Goal: Task Accomplishment & Management: Manage account settings

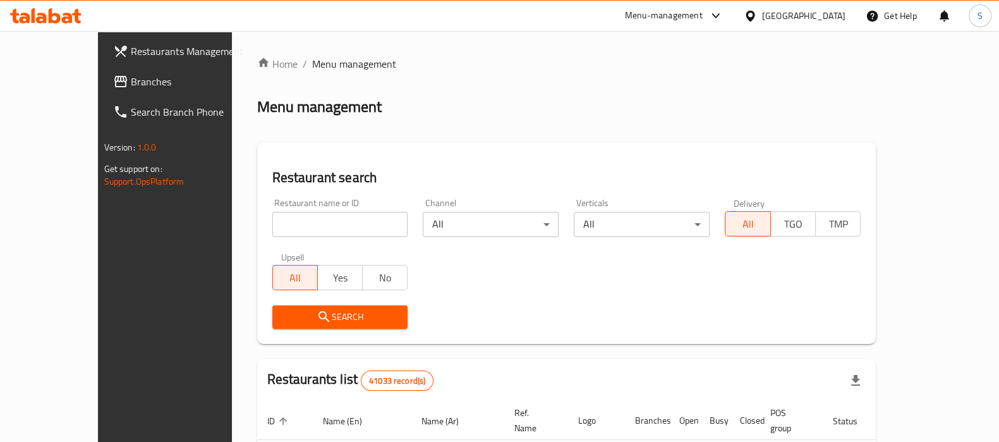
click at [42, 11] on icon at bounding box center [45, 15] width 71 height 15
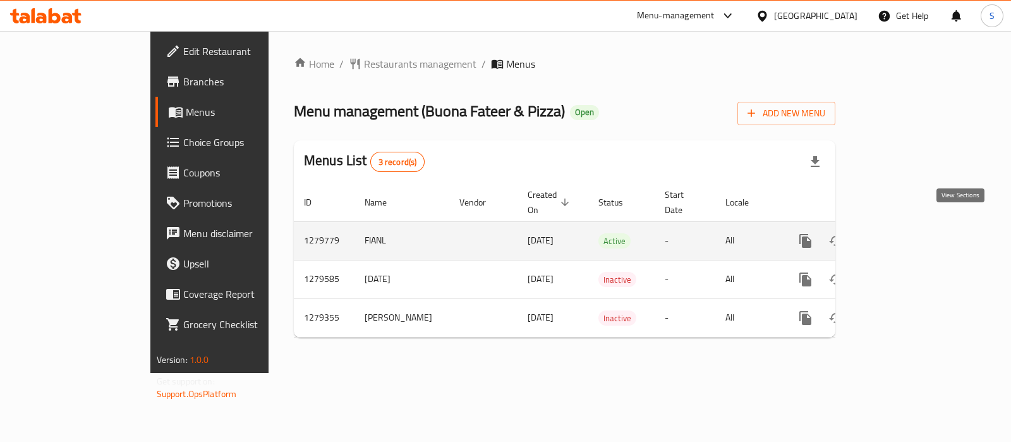
click at [904, 233] on icon "enhanced table" at bounding box center [896, 240] width 15 height 15
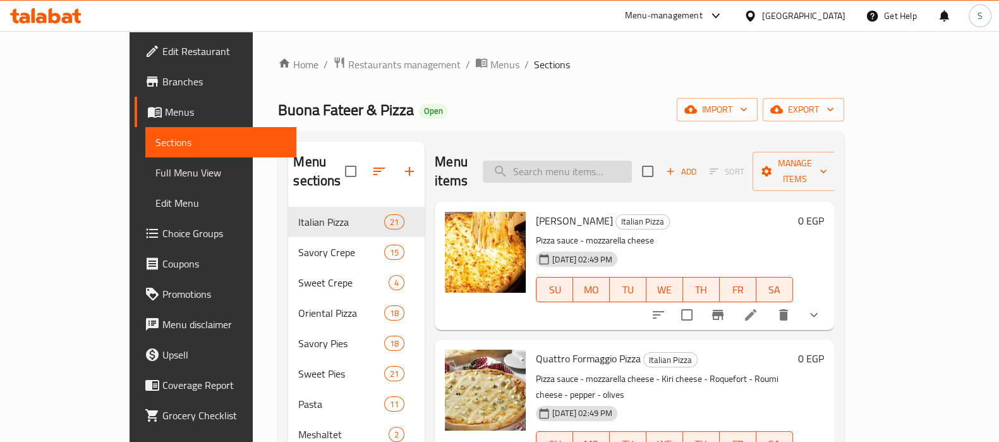
click at [572, 169] on input "search" at bounding box center [557, 171] width 149 height 22
paste input "Americano"
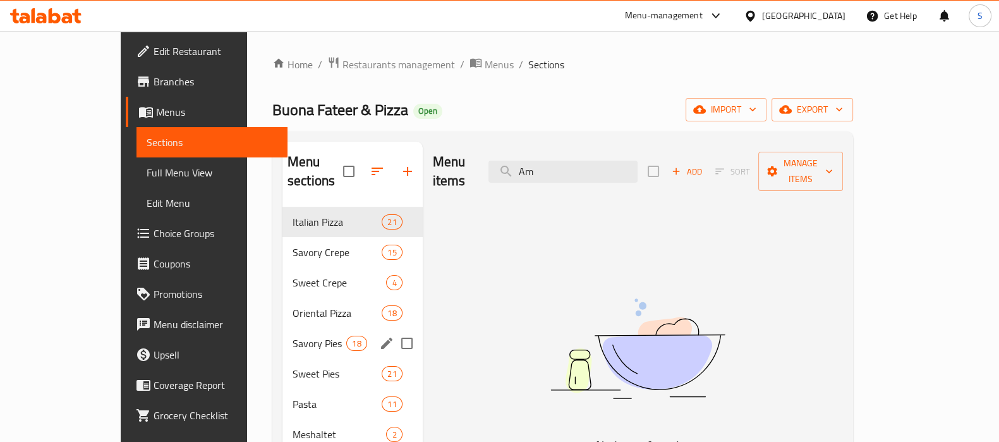
type input "A"
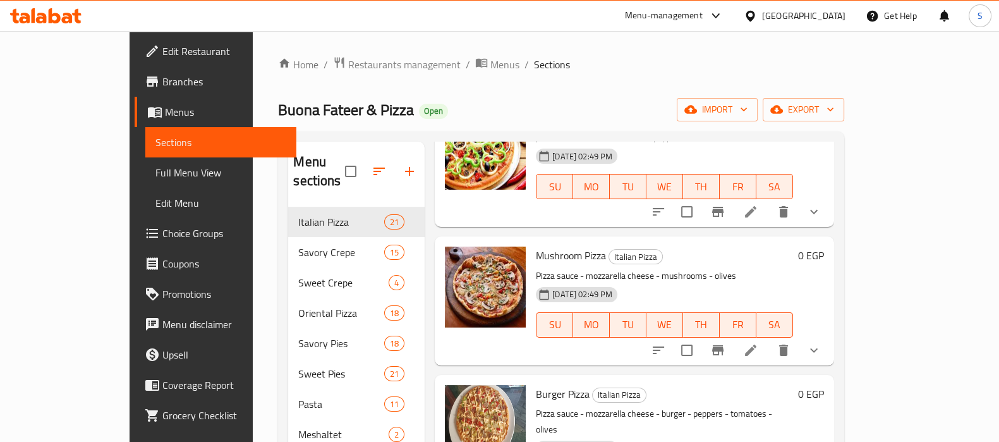
scroll to position [474, 0]
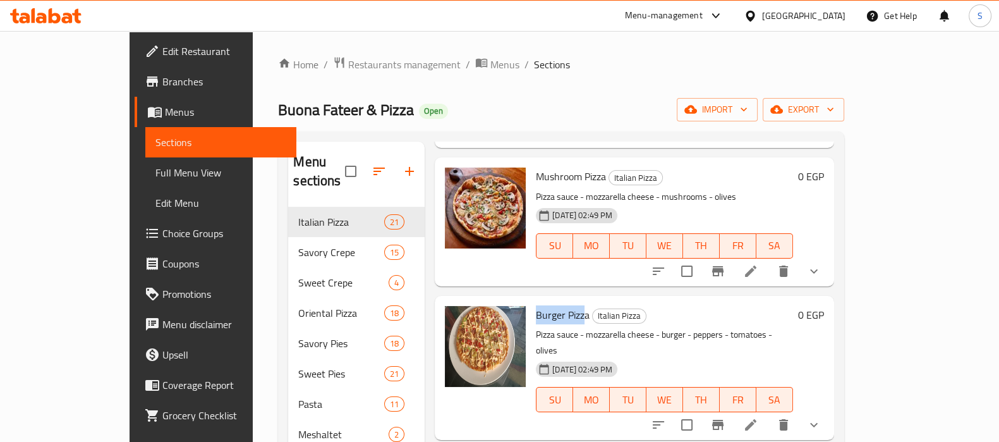
drag, startPoint x: 504, startPoint y: 282, endPoint x: 553, endPoint y: 279, distance: 49.4
click at [553, 301] on div "Burger Pizza Italian Pizza Pizza sauce - mozzarella cheese - burger - peppers -…" at bounding box center [664, 368] width 267 height 134
copy span "Burger Pizza"
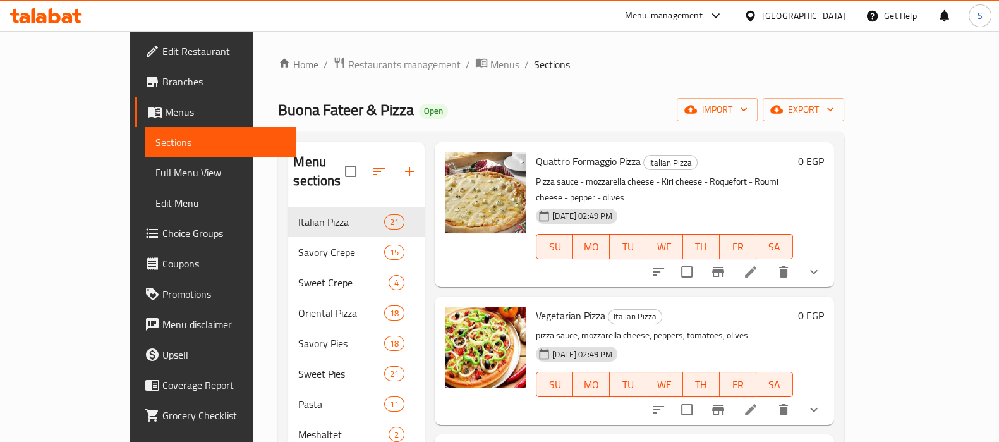
scroll to position [0, 0]
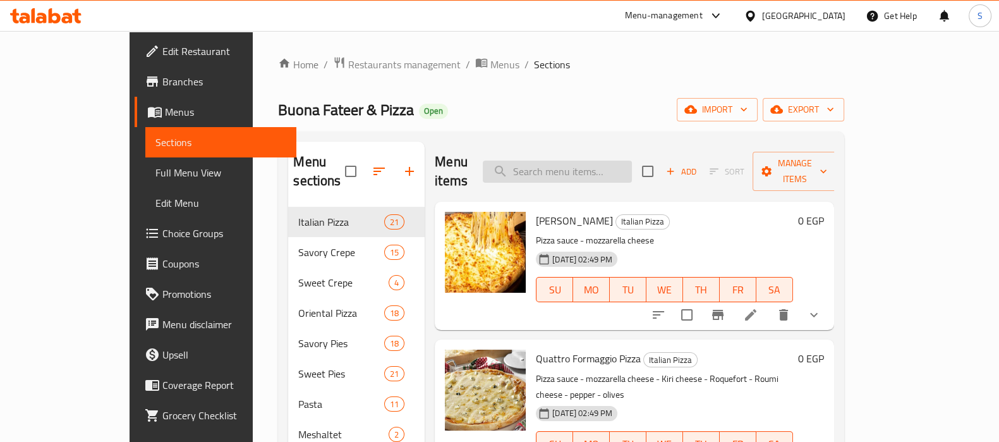
click at [571, 165] on input "search" at bounding box center [557, 171] width 149 height 22
paste input "Burger Pizza"
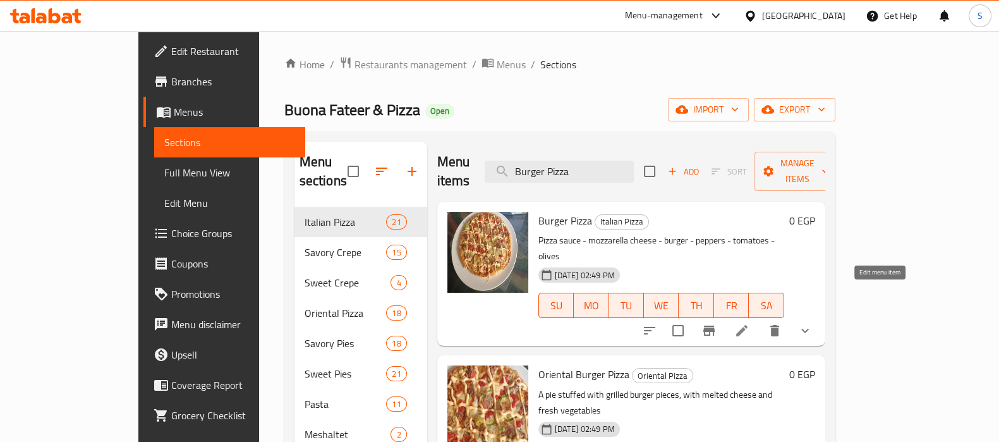
type input "Burger Pizza"
click at [747, 325] on icon at bounding box center [741, 330] width 11 height 11
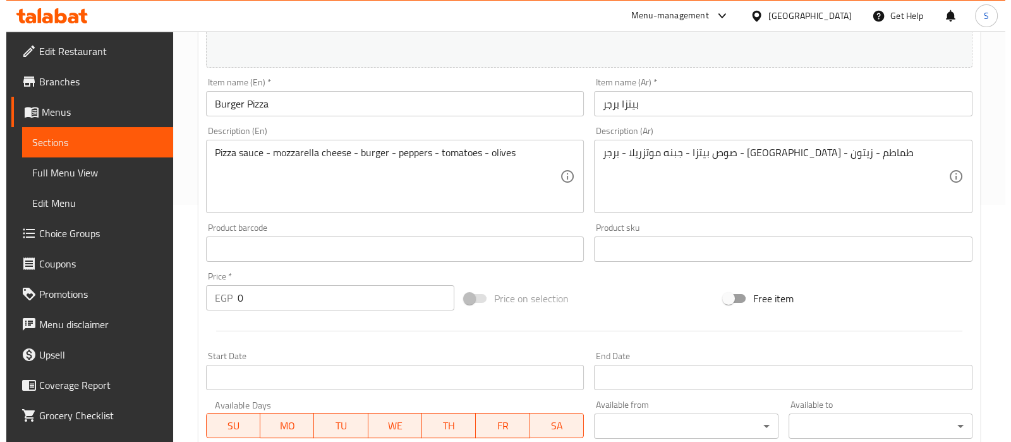
scroll to position [474, 0]
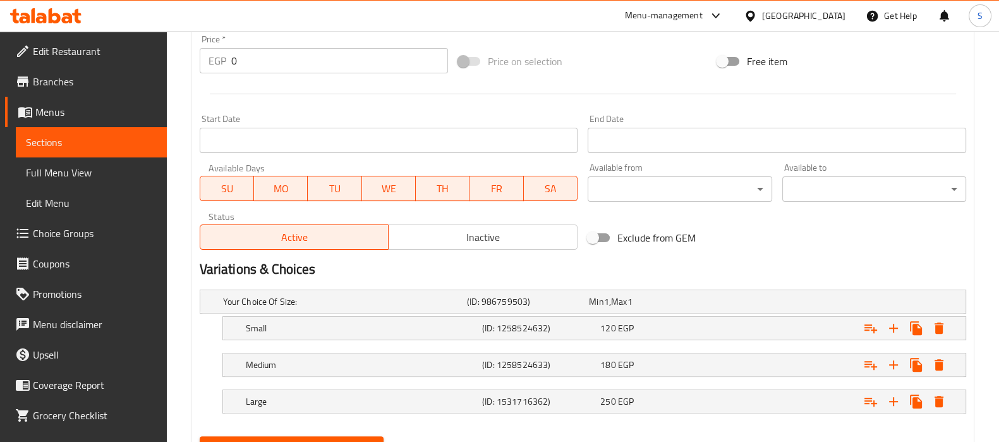
click at [234, 194] on span "SU" at bounding box center [227, 188] width 44 height 18
click at [274, 188] on span "MO" at bounding box center [281, 188] width 44 height 18
click at [348, 191] on span "TU" at bounding box center [335, 188] width 44 height 18
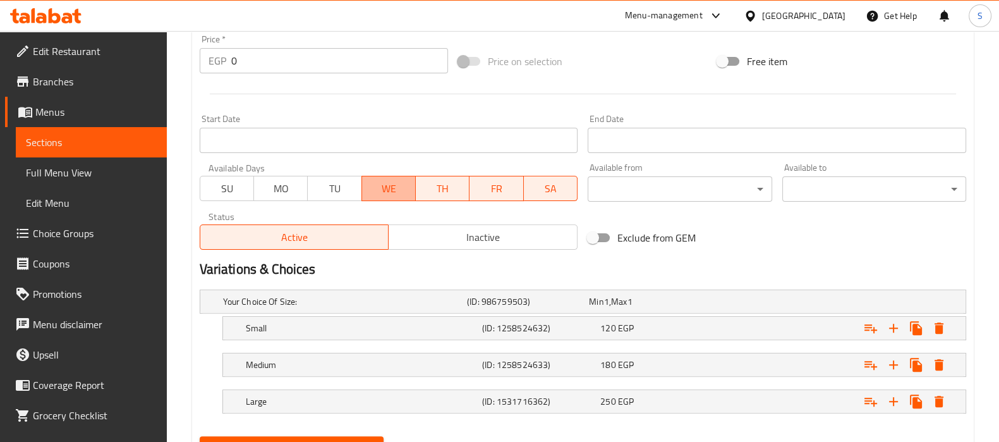
click at [370, 188] on span "WE" at bounding box center [389, 188] width 44 height 18
click at [441, 183] on span "TH" at bounding box center [443, 188] width 44 height 18
click at [541, 188] on span "SA" at bounding box center [551, 188] width 44 height 18
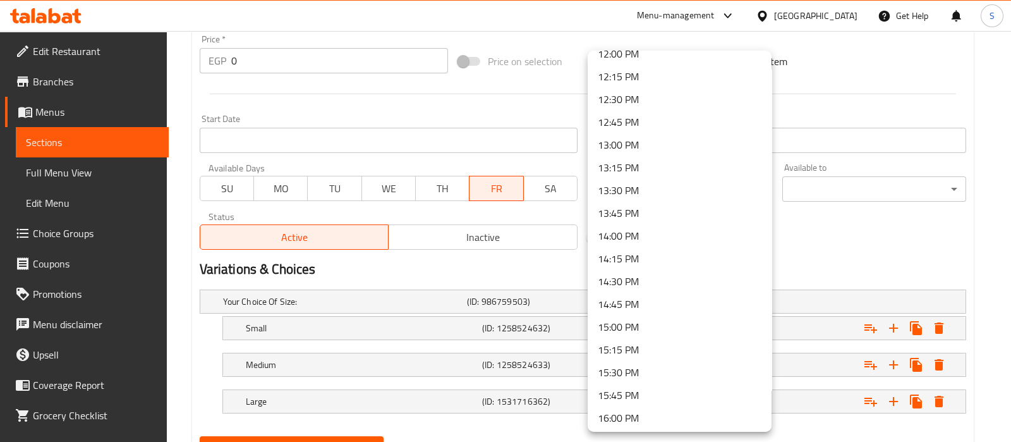
scroll to position [1026, 0]
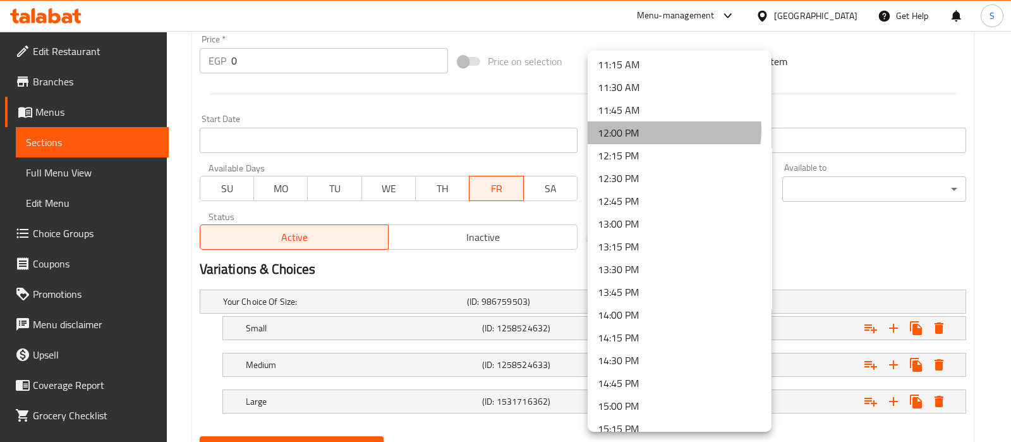
click at [654, 128] on li "12:00 PM" at bounding box center [680, 132] width 184 height 23
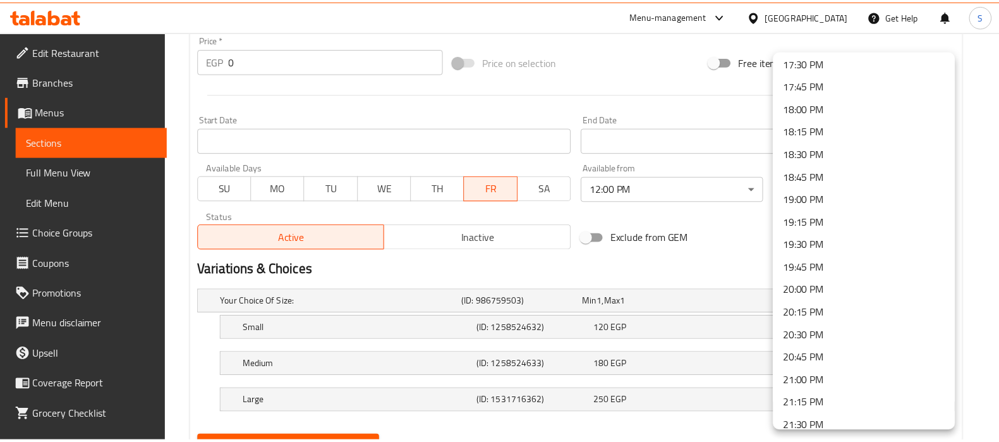
scroll to position [1518, 0]
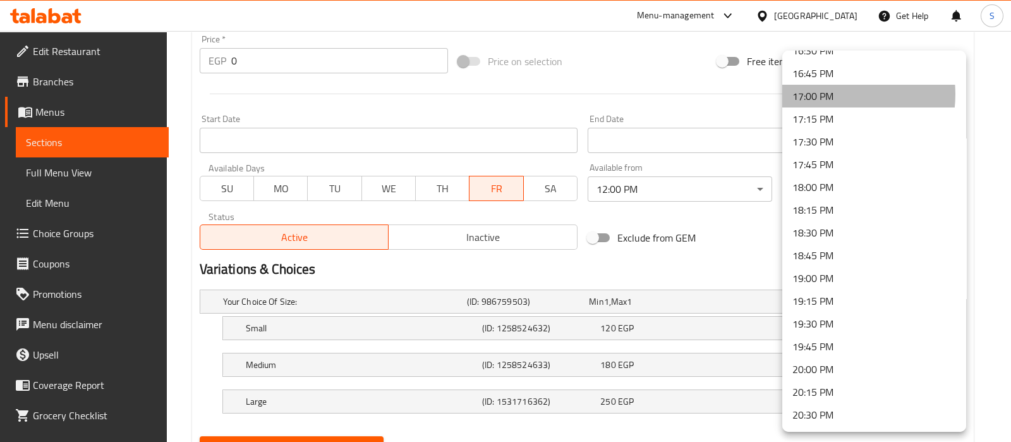
click at [828, 93] on li "17:00 PM" at bounding box center [874, 96] width 184 height 23
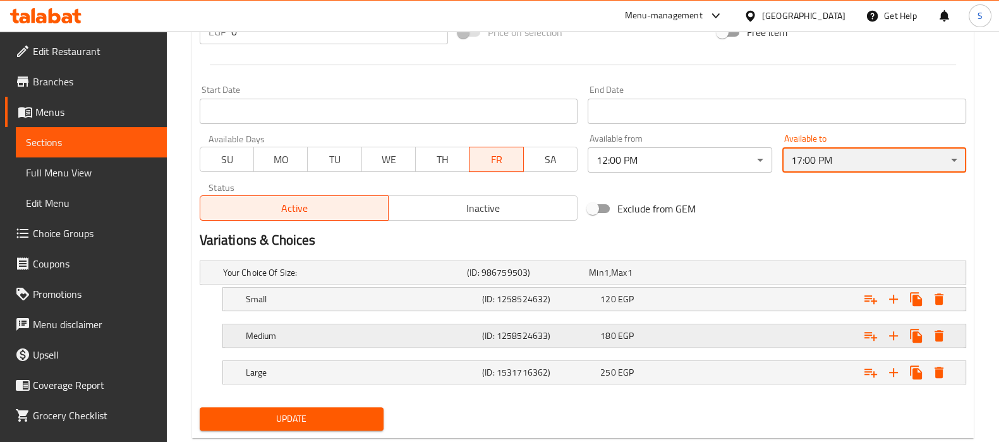
scroll to position [533, 0]
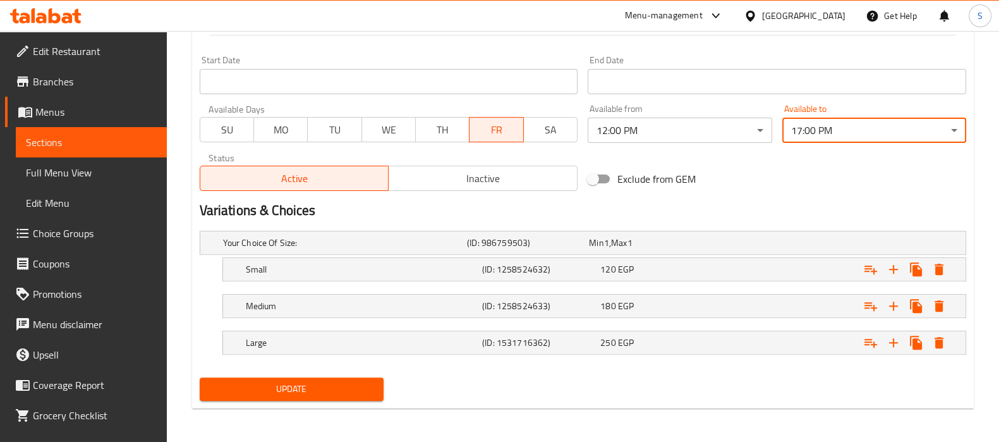
click at [247, 128] on span "SU" at bounding box center [227, 130] width 44 height 18
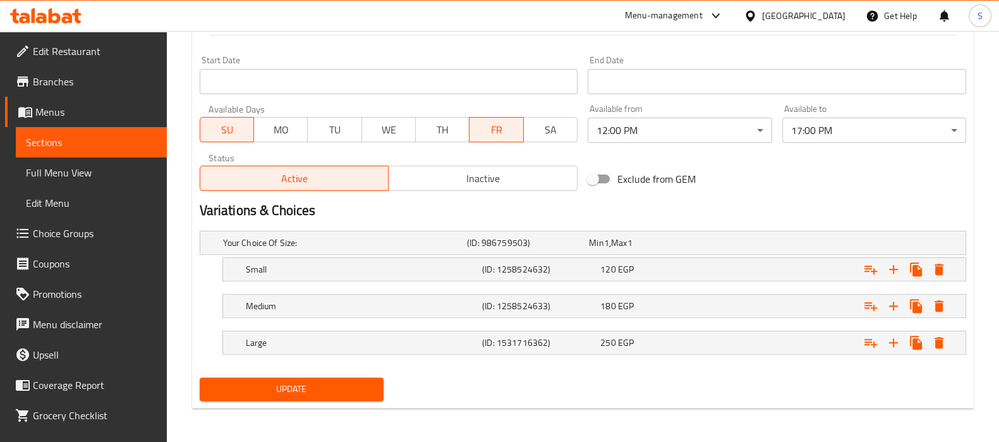
drag, startPoint x: 267, startPoint y: 130, endPoint x: 294, endPoint y: 130, distance: 26.5
click at [268, 130] on span "MO" at bounding box center [281, 130] width 44 height 18
click at [304, 130] on button "MO" at bounding box center [281, 129] width 54 height 25
drag, startPoint x: 335, startPoint y: 130, endPoint x: 341, endPoint y: 127, distance: 6.8
click at [336, 128] on span "TU" at bounding box center [335, 130] width 44 height 18
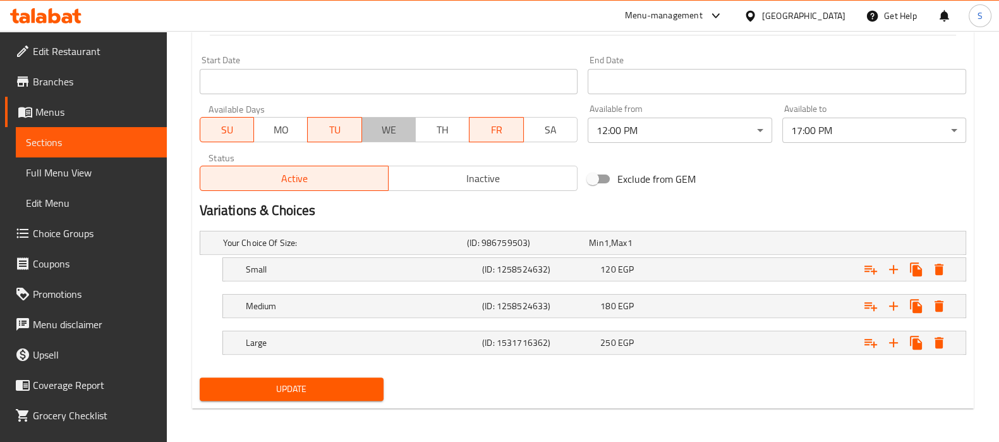
click at [403, 131] on span "WE" at bounding box center [389, 130] width 44 height 18
drag, startPoint x: 433, startPoint y: 128, endPoint x: 541, endPoint y: 127, distance: 108.7
click at [433, 128] on span "TH" at bounding box center [443, 130] width 44 height 18
click at [549, 125] on span "SA" at bounding box center [551, 130] width 44 height 18
click at [269, 131] on span "MO" at bounding box center [281, 130] width 44 height 18
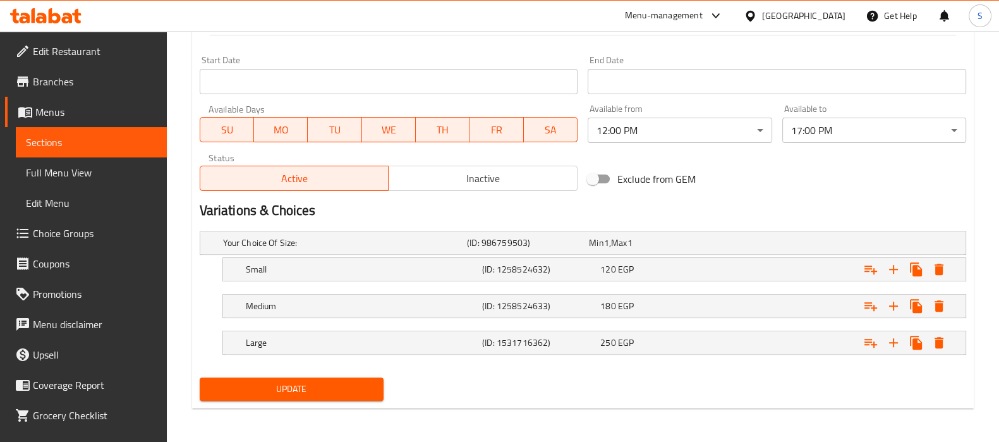
click at [502, 131] on span "FR" at bounding box center [497, 130] width 44 height 18
click at [505, 137] on span "FR" at bounding box center [497, 130] width 44 height 18
click at [227, 133] on span "SU" at bounding box center [227, 130] width 44 height 18
click at [302, 130] on span "MO" at bounding box center [281, 130] width 44 height 18
click at [332, 132] on span "TU" at bounding box center [335, 130] width 44 height 18
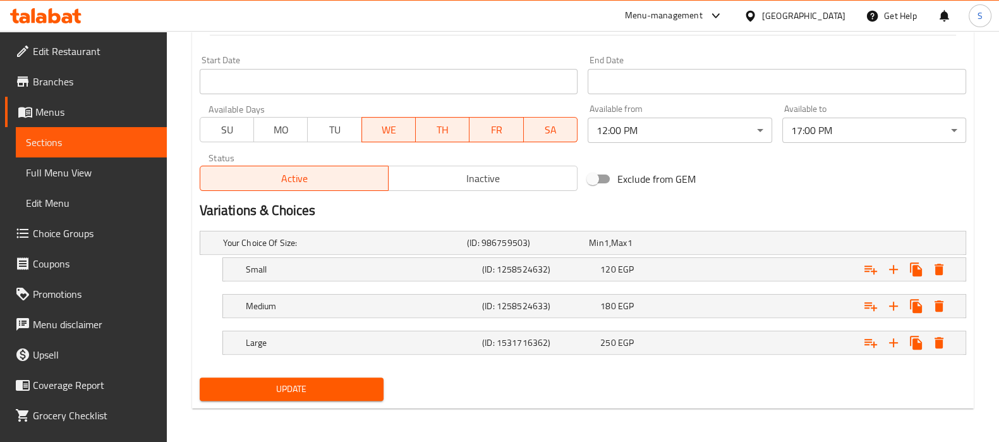
click at [382, 133] on span "WE" at bounding box center [389, 130] width 44 height 18
click at [433, 134] on span "TH" at bounding box center [443, 130] width 44 height 18
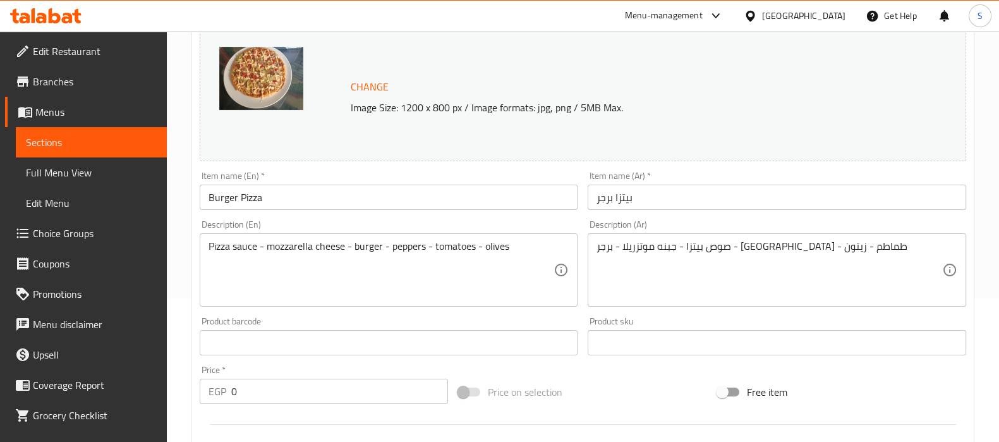
scroll to position [0, 0]
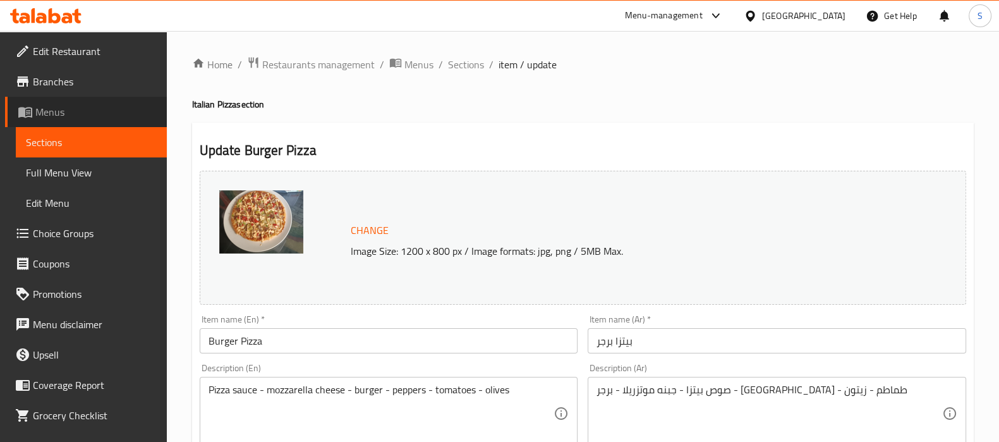
click at [90, 121] on link "Menus" at bounding box center [86, 112] width 162 height 30
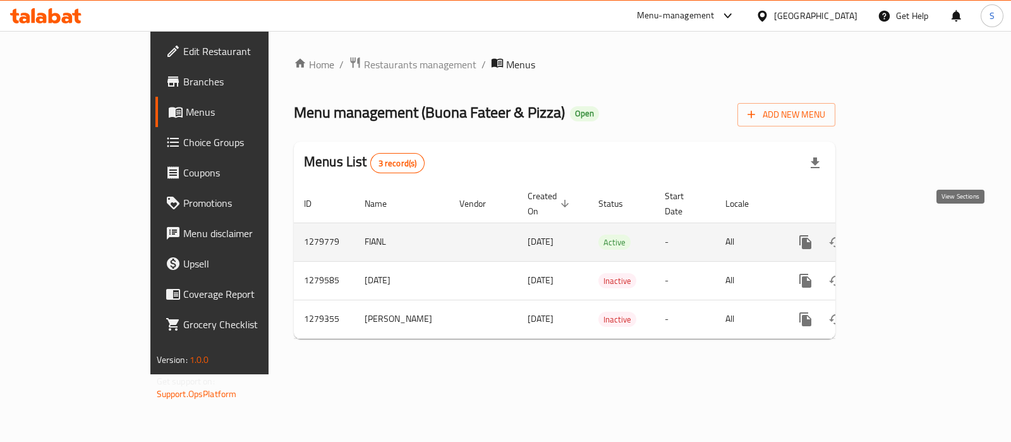
click at [904, 234] on icon "enhanced table" at bounding box center [896, 241] width 15 height 15
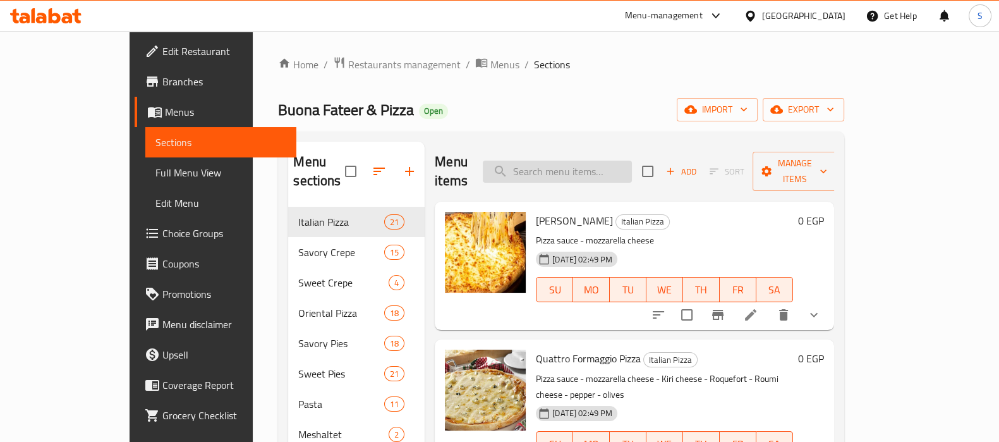
click at [598, 169] on input "search" at bounding box center [557, 171] width 149 height 22
paste input "Cortado/Spanish Cortado"
type input "Cortado/Spanish Cortado"
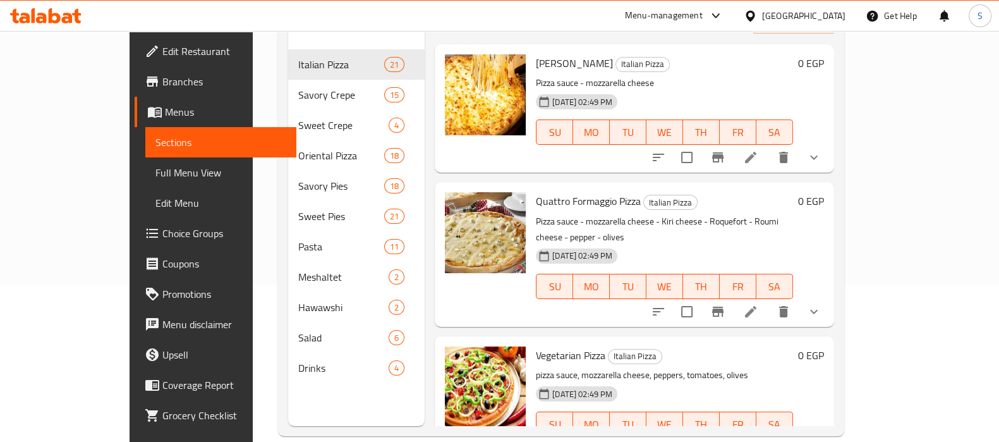
click at [155, 175] on span "Full Menu View" at bounding box center [220, 172] width 131 height 15
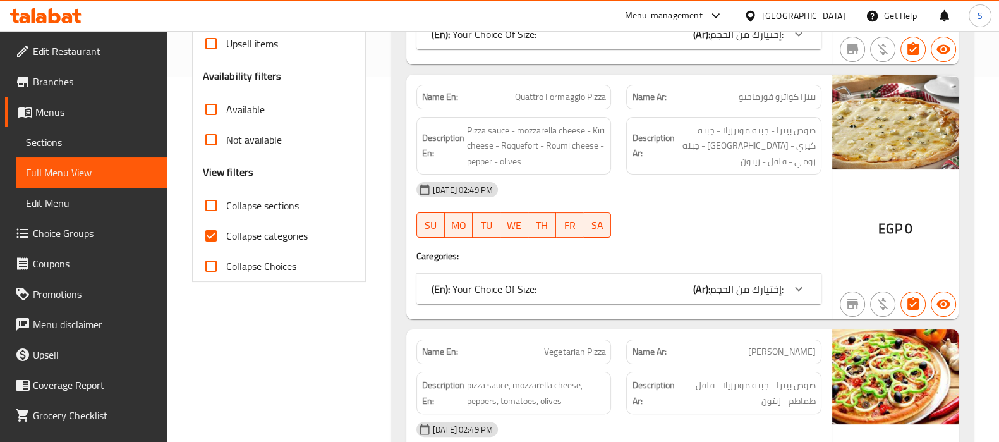
scroll to position [315, 0]
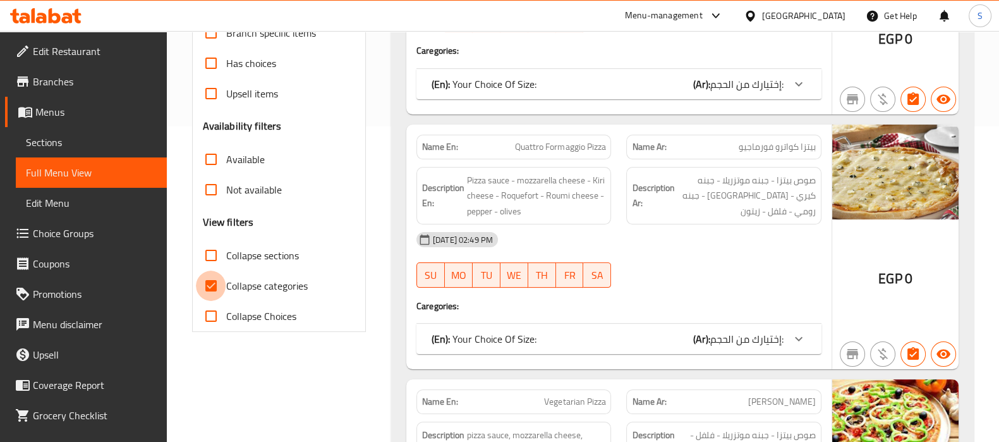
click at [207, 290] on input "Collapse categories" at bounding box center [211, 285] width 30 height 30
checkbox input "false"
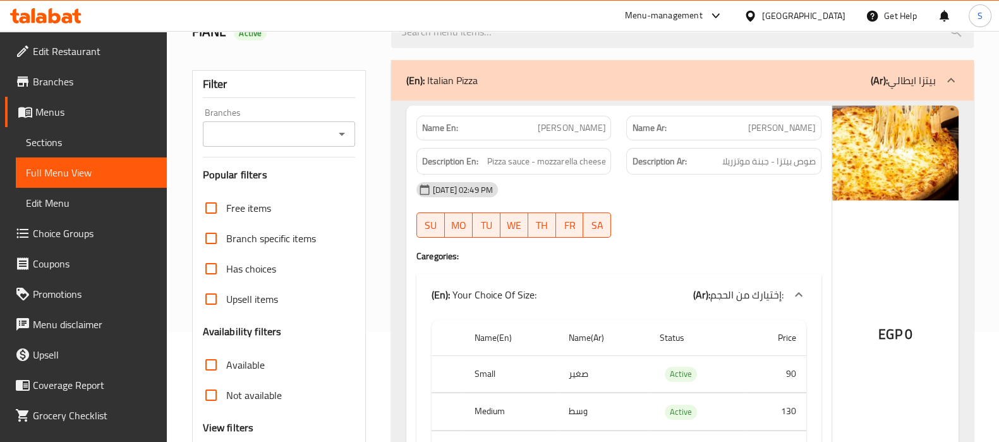
scroll to position [78, 0]
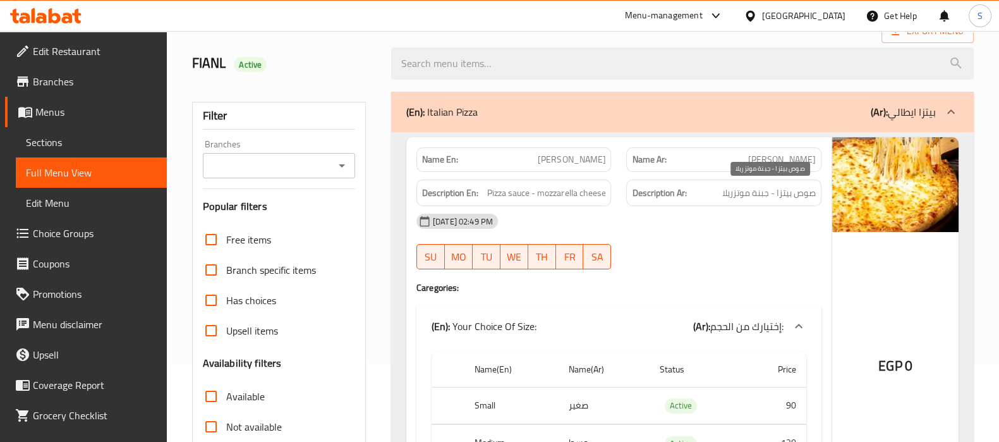
click at [726, 195] on span "صوص بيتزا - جبنة موتزريلا" at bounding box center [769, 193] width 94 height 16
click at [742, 190] on span "صوص بيتزا - جبنة موتزريلا" at bounding box center [769, 193] width 94 height 16
click at [574, 160] on span "[PERSON_NAME]" at bounding box center [572, 159] width 68 height 13
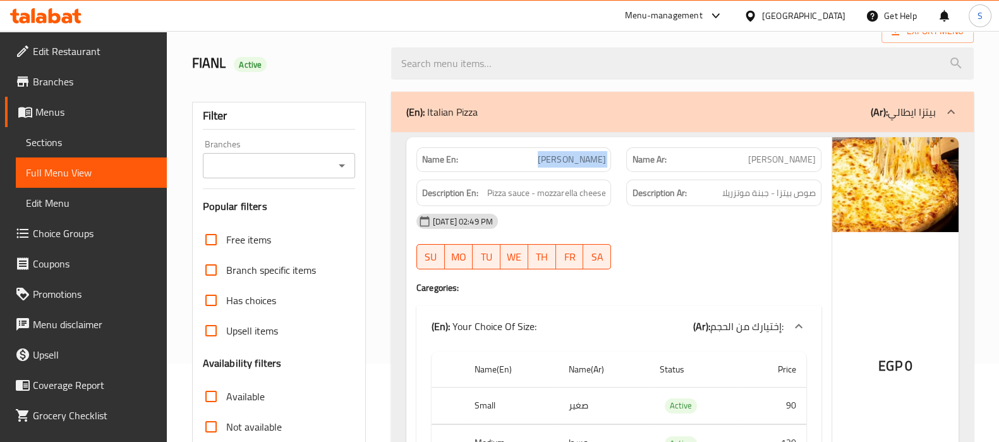
copy span "[PERSON_NAME]"
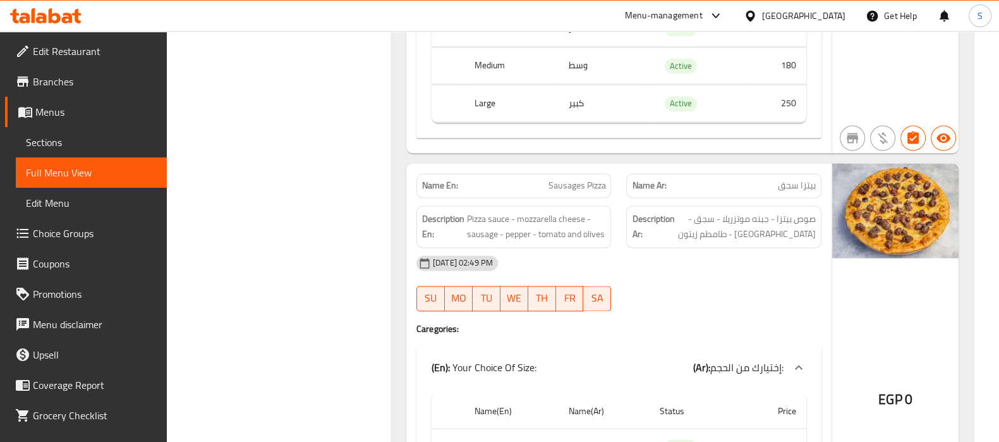
scroll to position [2448, 0]
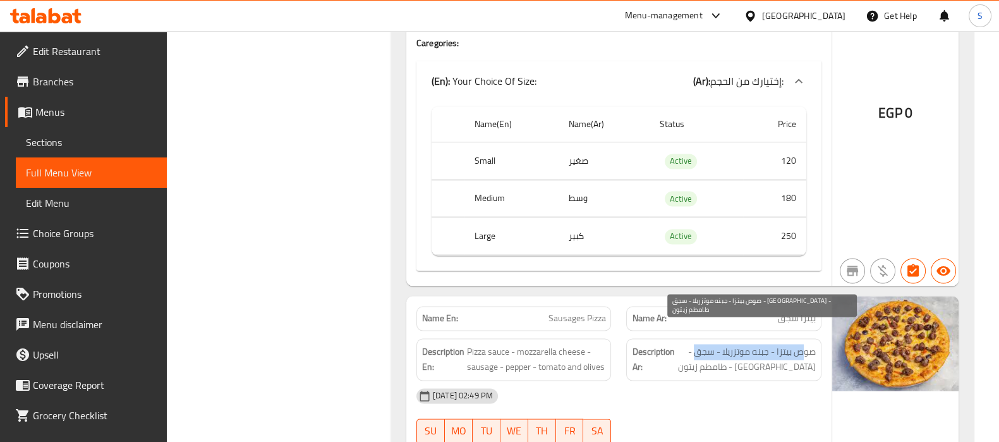
drag, startPoint x: 696, startPoint y: 323, endPoint x: 802, endPoint y: 330, distance: 107.0
click at [802, 344] on span "صوص بيتزا - جبنه موتزريلا - سجق - فلفل - طامطم زيتون" at bounding box center [746, 359] width 139 height 31
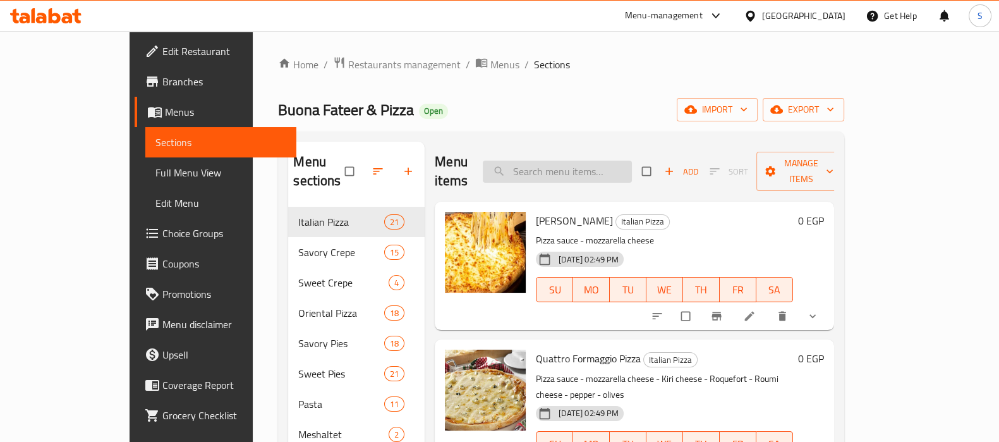
click at [565, 163] on input "search" at bounding box center [557, 171] width 149 height 22
paste input "Cortado/Spanish Cortado"
type input "Cortado/Spanish Cortado"
click at [756, 310] on icon at bounding box center [749, 316] width 13 height 13
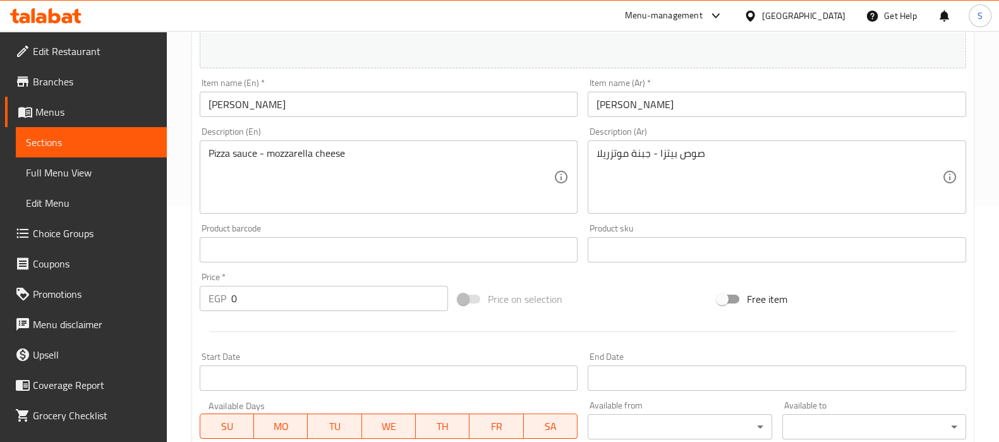
scroll to position [237, 0]
click at [82, 148] on span "Sections" at bounding box center [91, 142] width 131 height 15
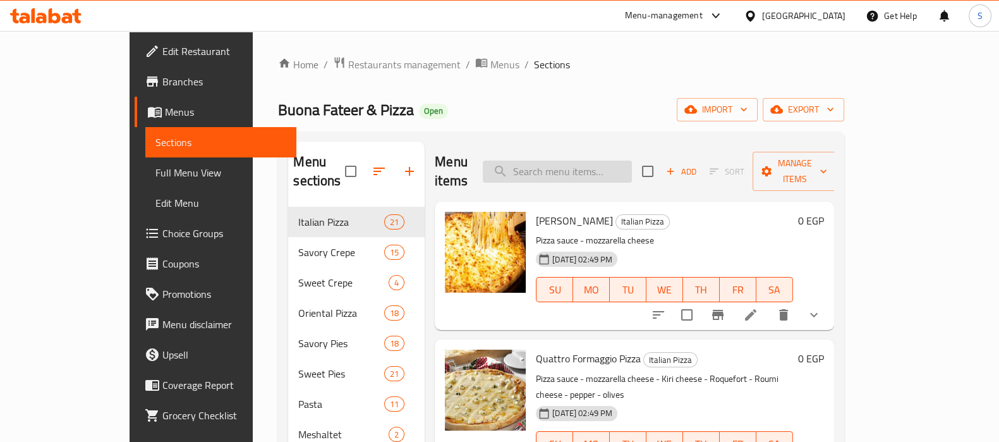
click at [578, 171] on input "search" at bounding box center [557, 171] width 149 height 22
paste input "[PERSON_NAME]"
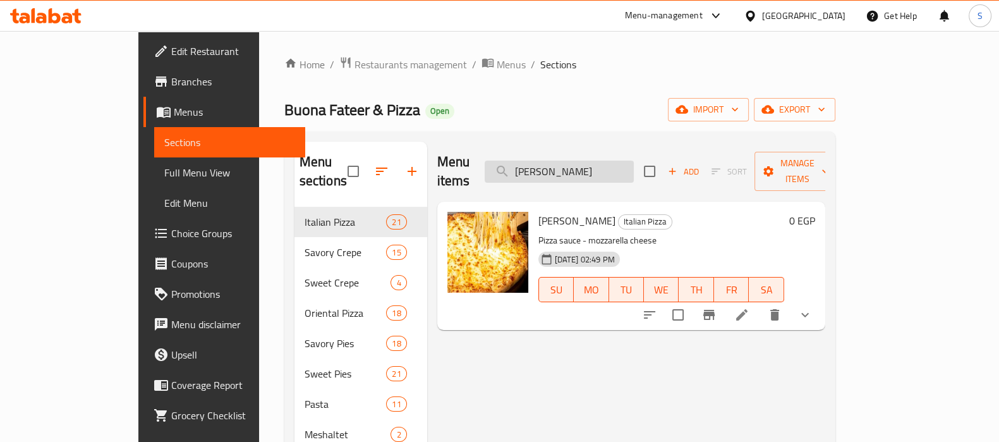
type input "[PERSON_NAME]"
click at [749, 307] on icon at bounding box center [741, 314] width 15 height 15
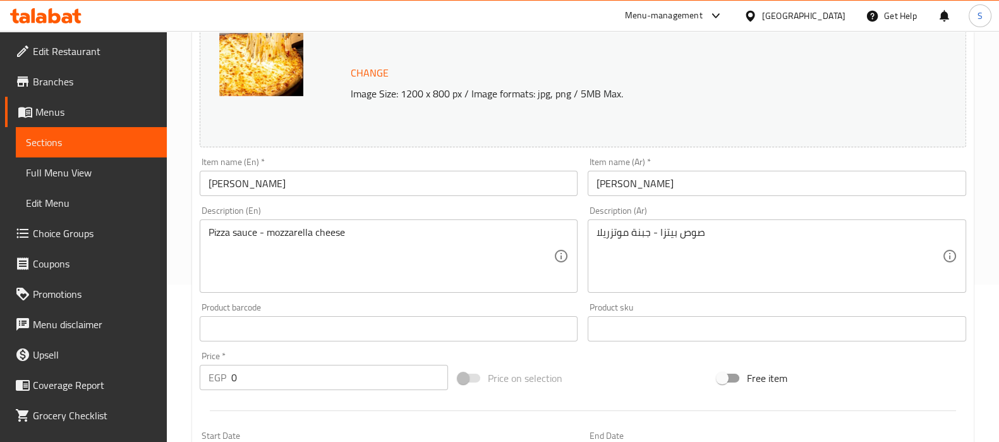
scroll to position [157, 0]
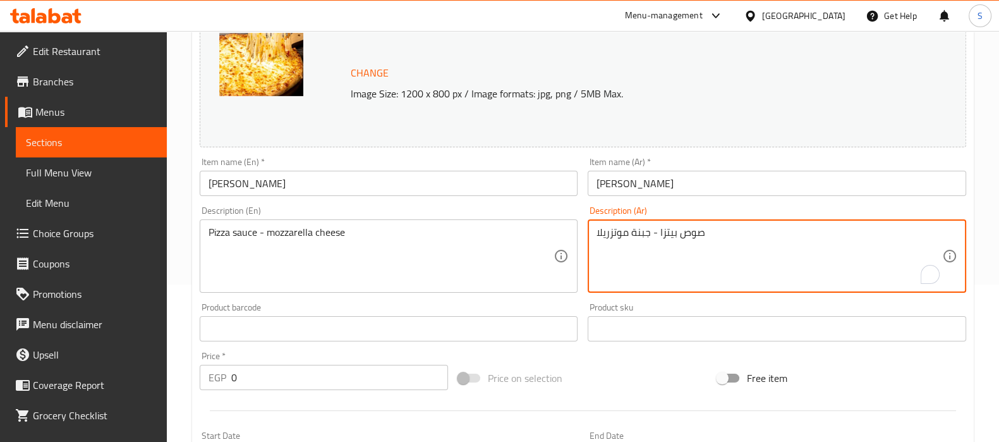
drag, startPoint x: 651, startPoint y: 234, endPoint x: 629, endPoint y: 233, distance: 21.5
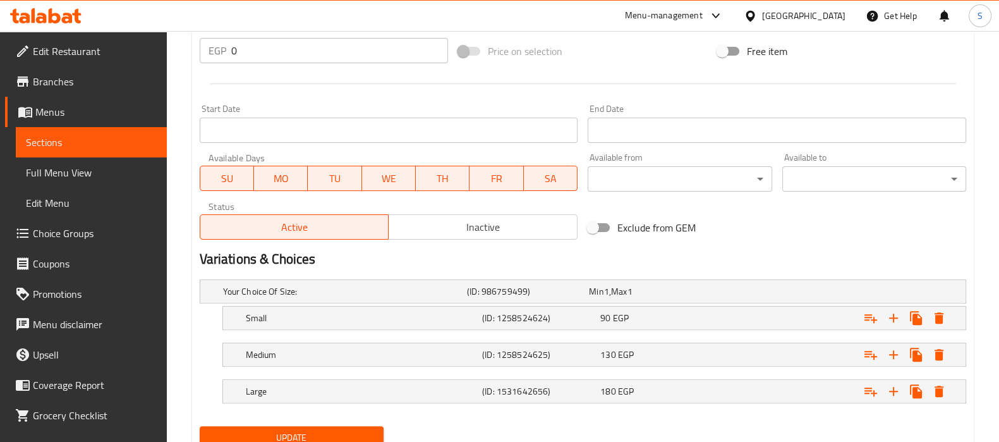
scroll to position [533, 0]
